Goal: Task Accomplishment & Management: Manage account settings

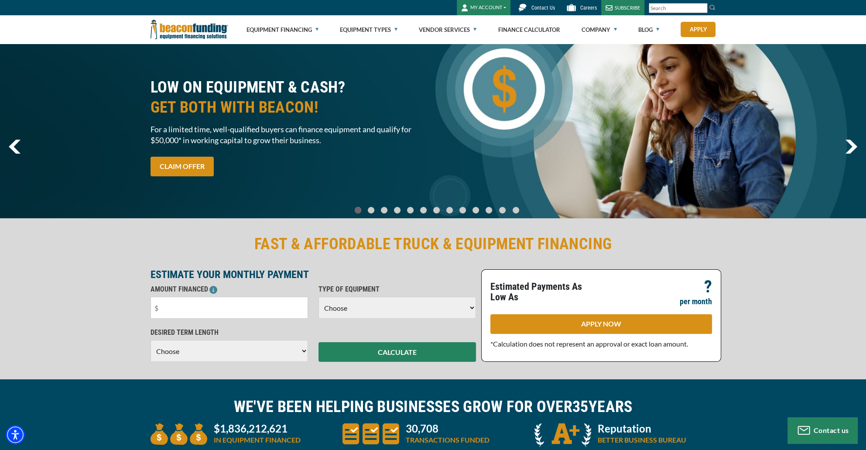
click at [497, 3] on button "MY ACCOUNT" at bounding box center [484, 7] width 54 height 15
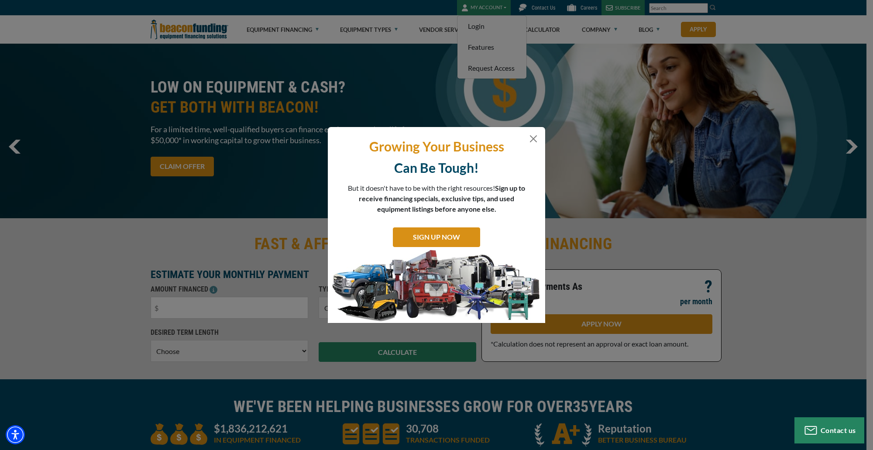
click at [490, 24] on div "Growing Your Business Can Be Tough! But it doesn't have to be with the right re…" at bounding box center [436, 225] width 873 height 450
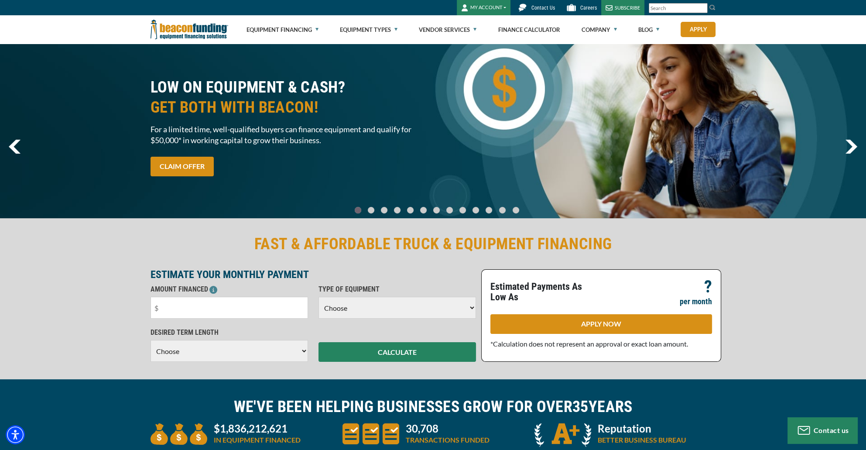
click at [491, 14] on button "MY ACCOUNT" at bounding box center [484, 7] width 54 height 15
click at [488, 28] on link "Login" at bounding box center [491, 26] width 69 height 21
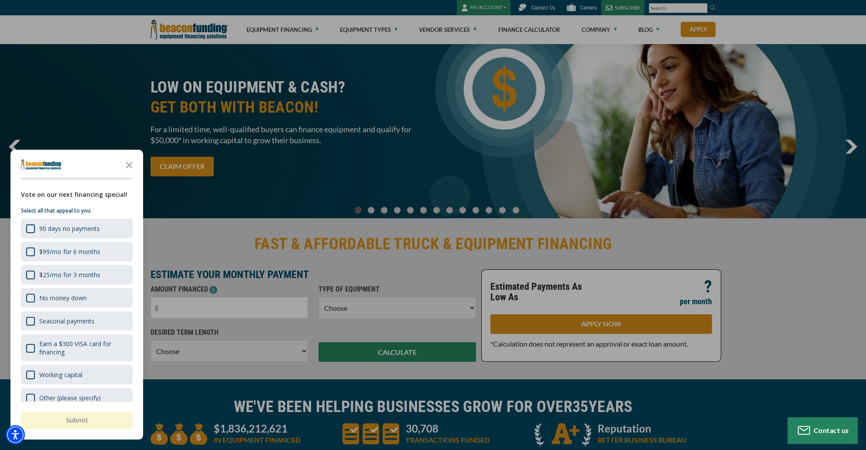
click at [491, 4] on div "button" at bounding box center [433, 225] width 866 height 450
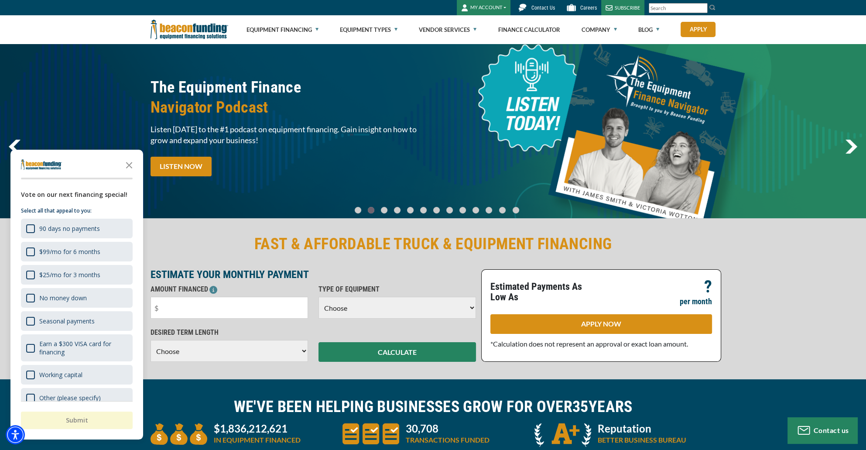
click at [491, 4] on button "MY ACCOUNT" at bounding box center [484, 7] width 54 height 15
click at [494, 23] on link "Login" at bounding box center [491, 26] width 69 height 21
